Goal: Transaction & Acquisition: Purchase product/service

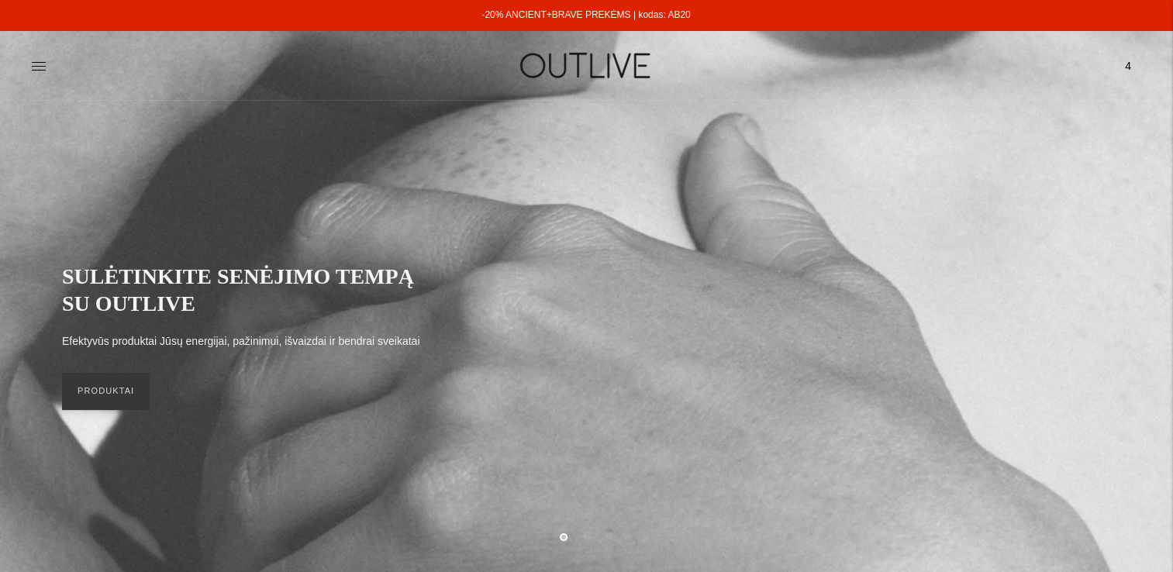
click at [1126, 64] on span "4" at bounding box center [1128, 66] width 22 height 22
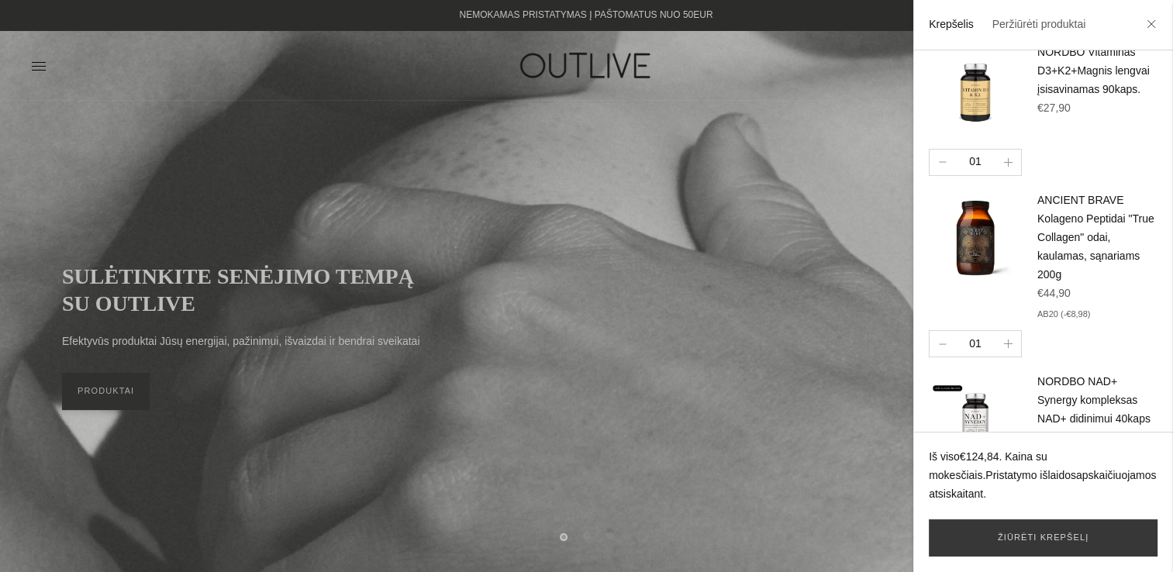
scroll to position [265, 0]
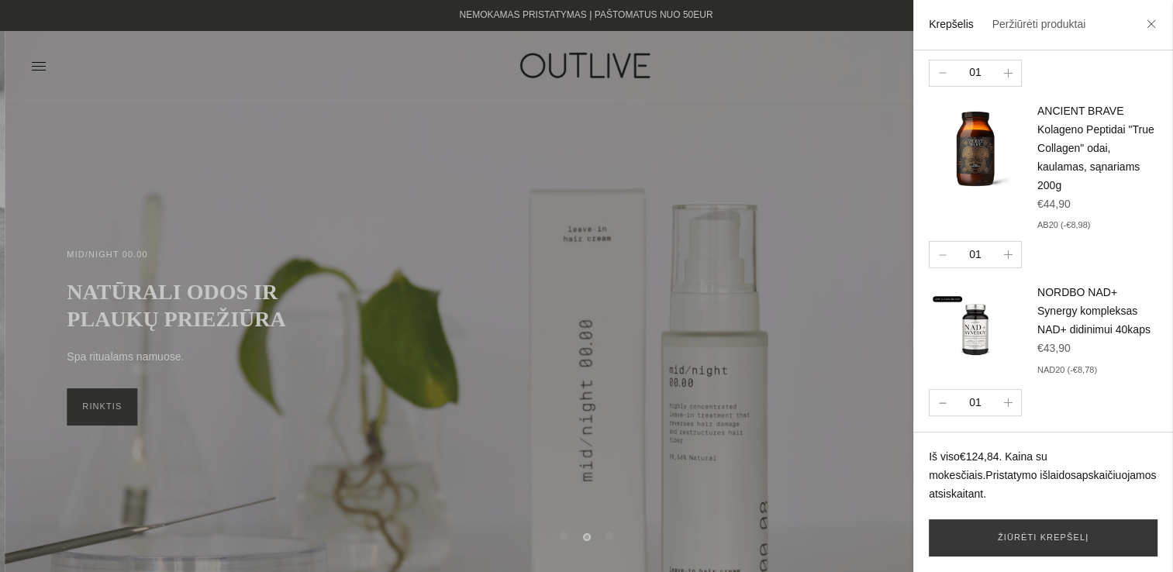
click at [943, 404] on icon "button" at bounding box center [943, 403] width 8 height 2
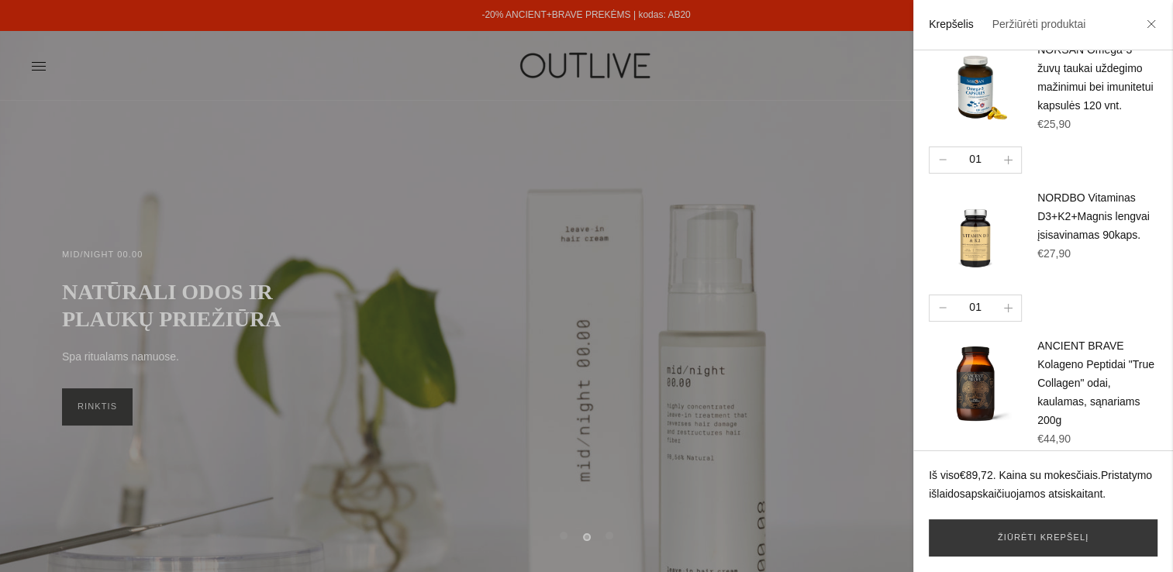
scroll to position [0, 0]
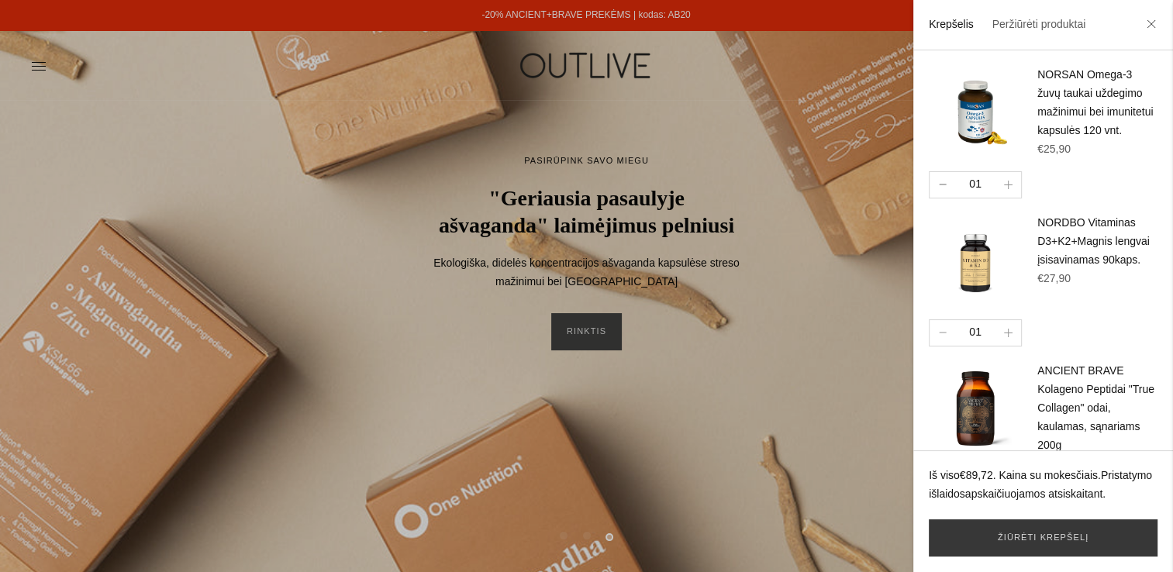
click at [943, 194] on button "button" at bounding box center [942, 185] width 26 height 26
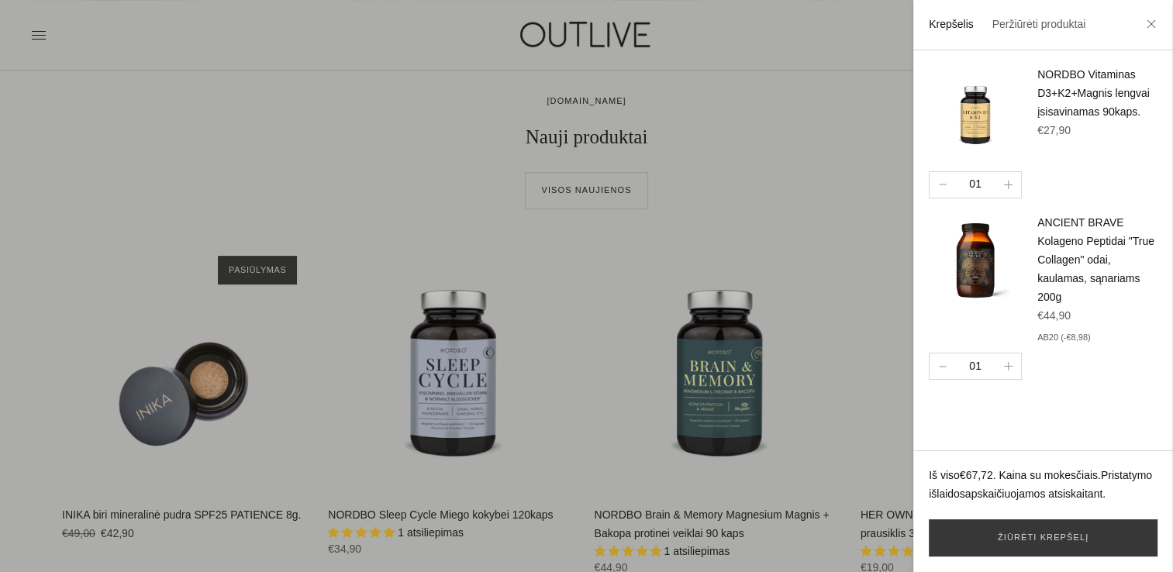
scroll to position [543, 0]
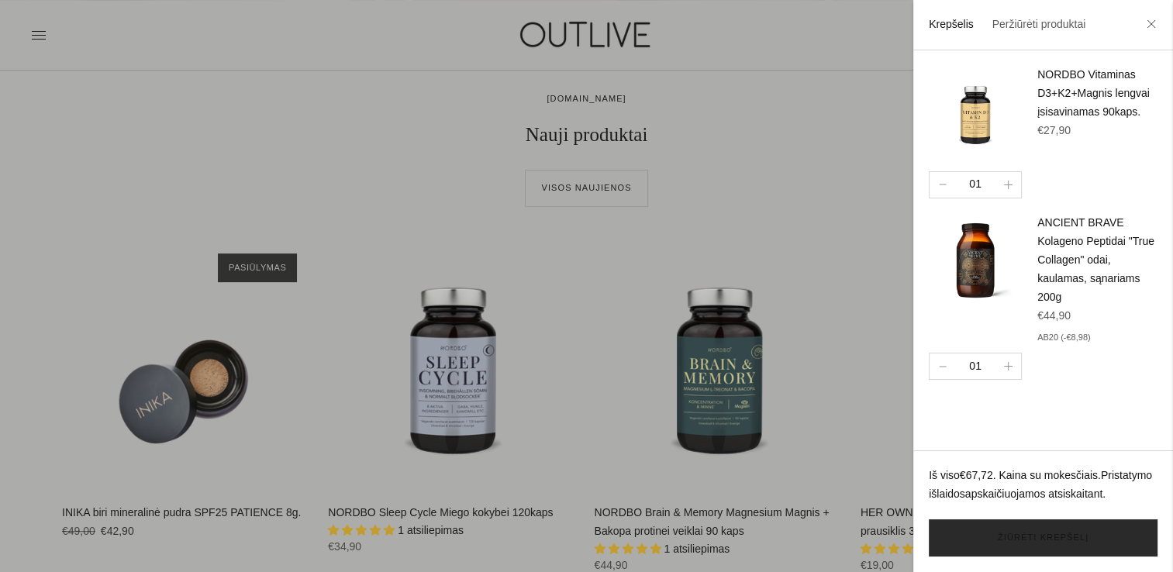
click at [1056, 541] on link "Žiūrėti krepšelį" at bounding box center [1043, 537] width 229 height 37
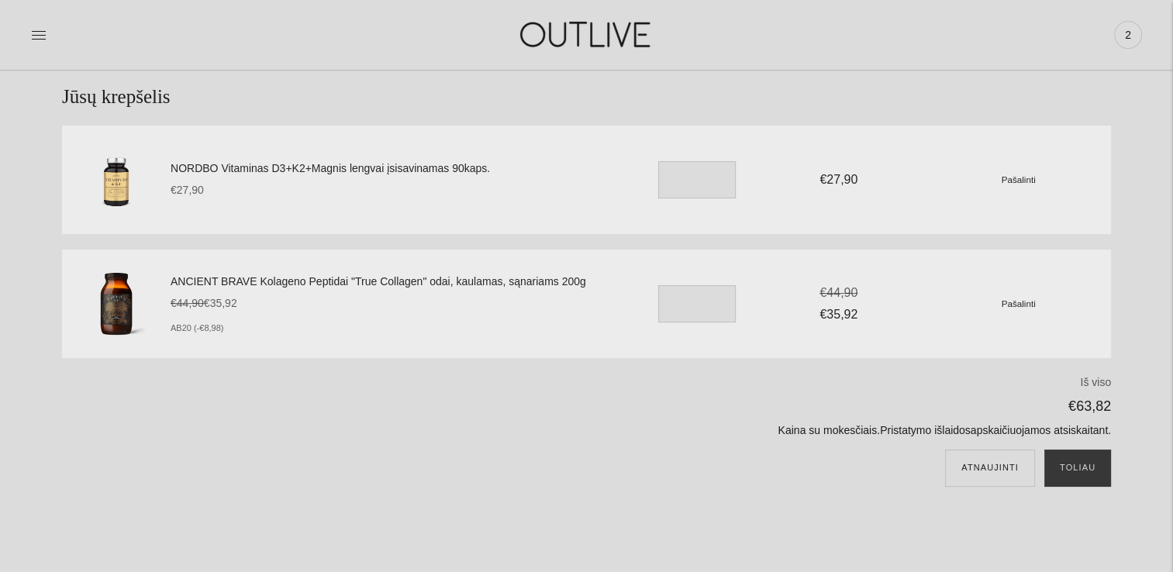
scroll to position [155, 0]
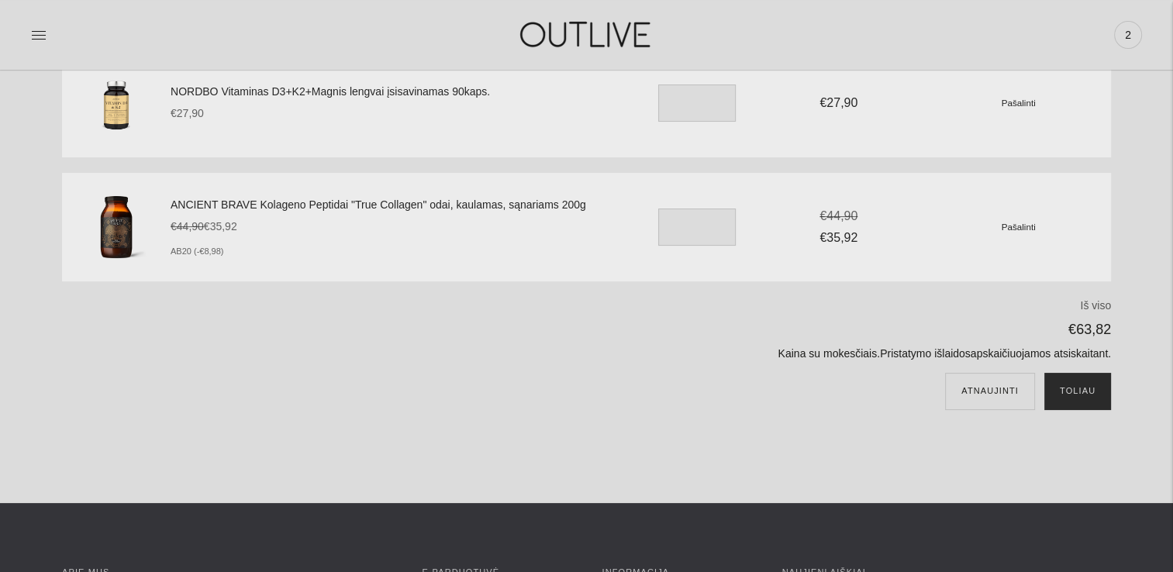
click at [1094, 392] on button "Toliau" at bounding box center [1077, 391] width 67 height 37
